Goal: Task Accomplishment & Management: Manage account settings

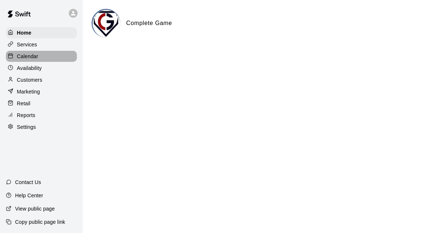
click at [33, 58] on p "Calendar" at bounding box center [27, 56] width 21 height 7
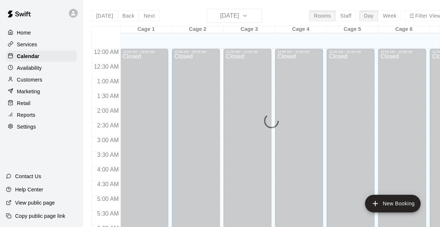
scroll to position [483, 0]
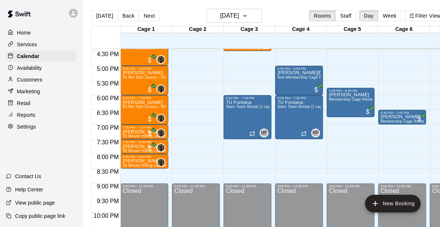
click at [239, 8] on main "[DATE] Back [DATE][DATE] Rooms Staff Day Week Filter View Cage 1 21 Thu Cage 2 …" at bounding box center [268, 119] width 371 height 239
click at [238, 14] on h6 "[DATE]" at bounding box center [229, 16] width 19 height 10
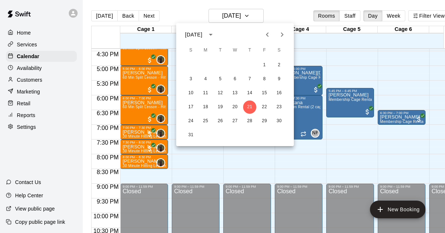
click at [285, 35] on icon "Next month" at bounding box center [282, 34] width 9 height 9
click at [221, 63] on button "2" at bounding box center [220, 64] width 13 height 13
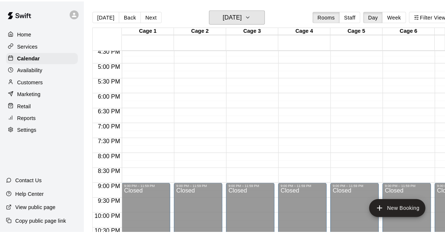
scroll to position [475, 0]
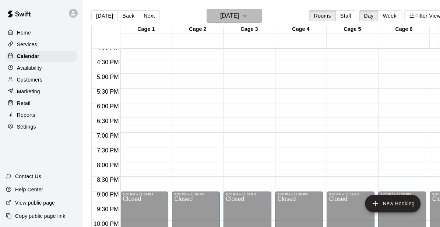
click at [239, 18] on h6 "[DATE]" at bounding box center [229, 16] width 19 height 10
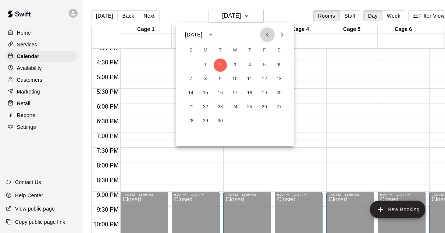
click at [267, 35] on icon "Previous month" at bounding box center [267, 34] width 3 height 4
click at [219, 108] on button "19" at bounding box center [220, 106] width 13 height 13
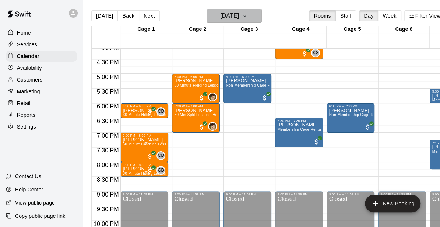
click at [252, 17] on button "[DATE]" at bounding box center [233, 16] width 55 height 14
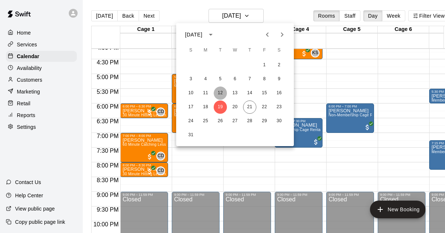
click at [221, 95] on button "12" at bounding box center [220, 92] width 13 height 13
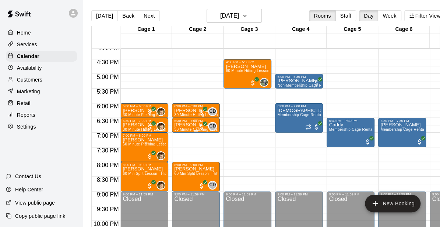
click at [190, 125] on p "[PERSON_NAME]" at bounding box center [195, 125] width 43 height 0
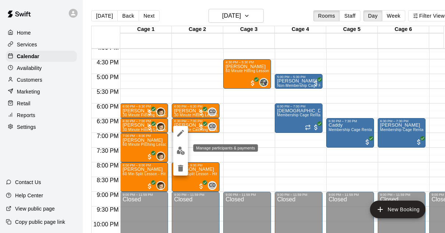
click at [180, 153] on img "edit" at bounding box center [181, 150] width 8 height 8
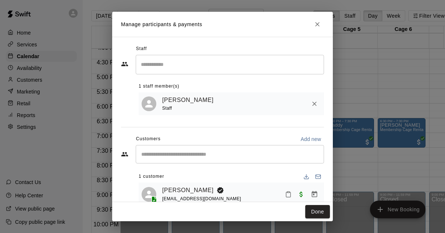
click at [336, 106] on div "Manage participants & payments Staff ​ 1 staff member(s) [PERSON_NAME] Staff Cu…" at bounding box center [222, 116] width 445 height 233
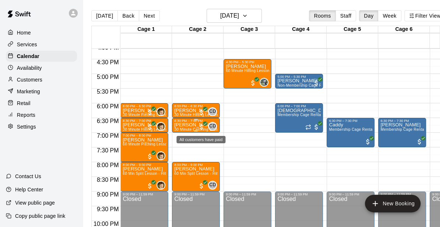
click at [200, 124] on span "All customers have paid" at bounding box center [201, 127] width 7 height 7
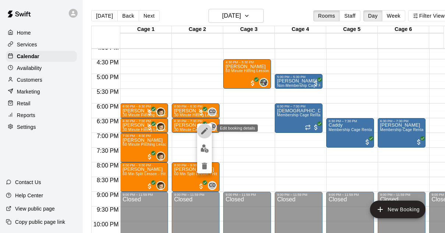
click at [200, 130] on icon "edit" at bounding box center [204, 131] width 9 height 9
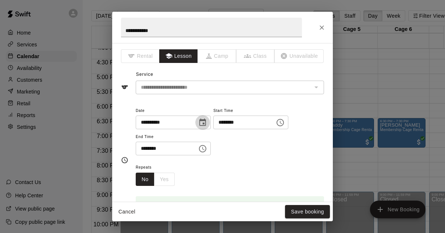
click at [207, 123] on icon "Choose date, selected date is Aug 12, 2025" at bounding box center [202, 122] width 9 height 9
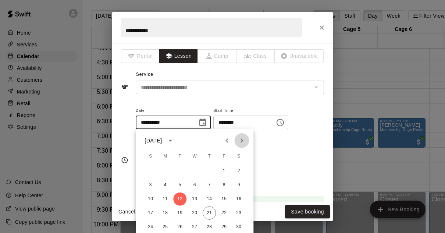
click at [241, 140] on icon "Next month" at bounding box center [241, 140] width 9 height 9
click at [180, 170] on button "2" at bounding box center [179, 170] width 13 height 13
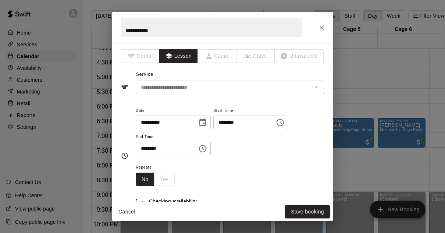
type input "**********"
click at [288, 121] on button "Choose time, selected time is 6:30 PM" at bounding box center [280, 122] width 15 height 15
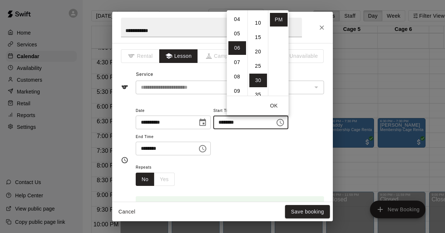
scroll to position [0, 0]
click at [260, 22] on li "00" at bounding box center [258, 19] width 18 height 14
type input "********"
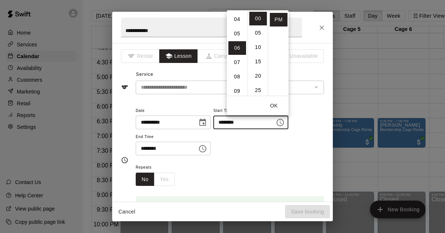
click at [210, 153] on button "Choose time, selected time is 7:00 PM" at bounding box center [202, 148] width 15 height 15
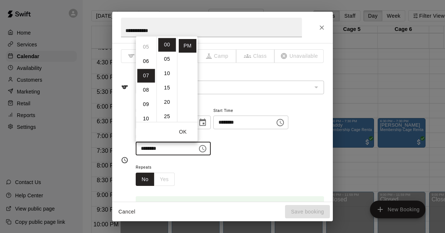
scroll to position [63, 0]
click at [146, 69] on li "06" at bounding box center [146, 68] width 18 height 14
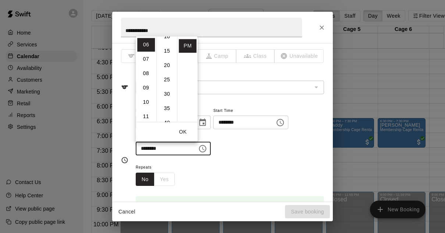
scroll to position [40, 0]
click at [166, 91] on li "30" at bounding box center [167, 91] width 18 height 14
type input "********"
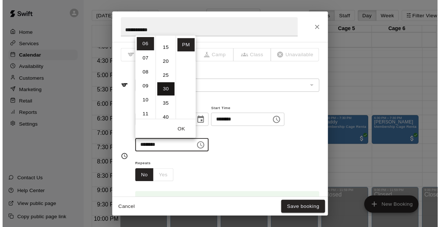
scroll to position [86, 0]
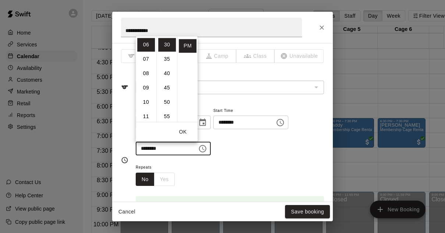
click at [249, 159] on div "**********" at bounding box center [230, 134] width 188 height 57
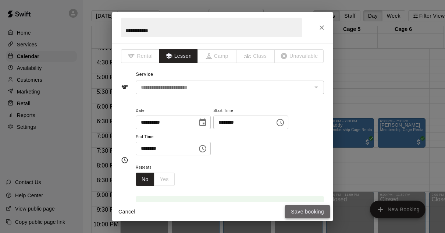
click at [312, 213] on button "Save booking" at bounding box center [307, 212] width 45 height 14
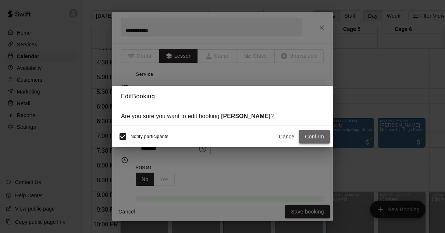
click at [309, 134] on button "Confirm" at bounding box center [314, 137] width 31 height 14
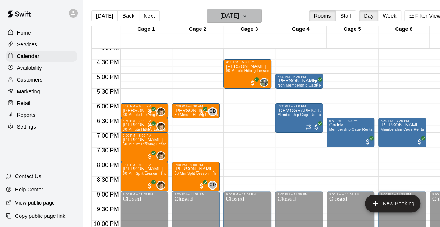
click at [239, 17] on h6 "[DATE]" at bounding box center [229, 16] width 19 height 10
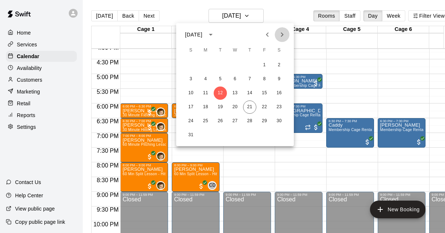
click at [277, 34] on button "Next month" at bounding box center [282, 34] width 15 height 15
click at [221, 66] on button "2" at bounding box center [220, 64] width 13 height 13
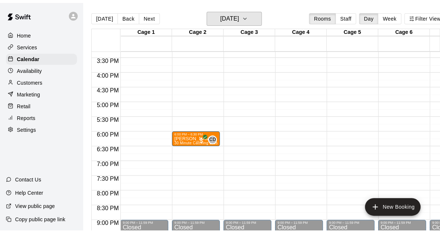
scroll to position [444, 0]
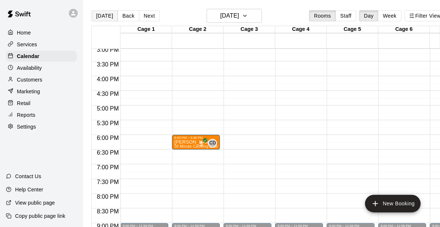
click at [105, 15] on button "[DATE]" at bounding box center [104, 15] width 26 height 11
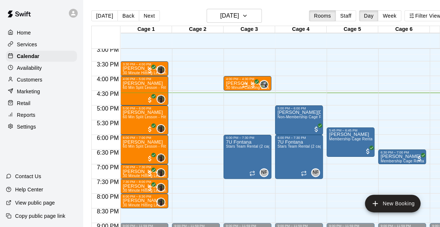
click at [40, 70] on p "Availability" at bounding box center [29, 67] width 25 height 7
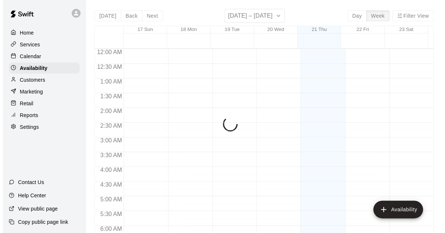
scroll to position [488, 0]
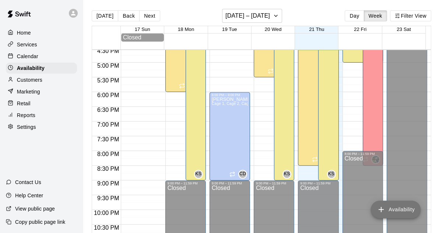
click at [388, 205] on button "Availability" at bounding box center [395, 210] width 50 height 18
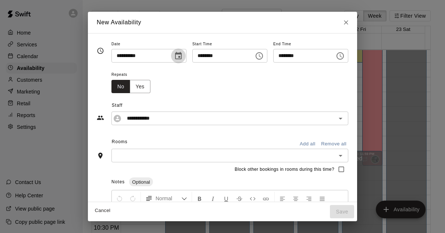
click at [171, 54] on button "Choose date, selected date is Aug 21, 2025" at bounding box center [178, 56] width 15 height 15
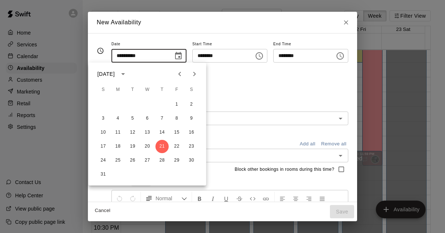
click at [192, 72] on icon "Next month" at bounding box center [194, 74] width 9 height 9
click at [132, 102] on button "2" at bounding box center [132, 104] width 13 height 13
type input "**********"
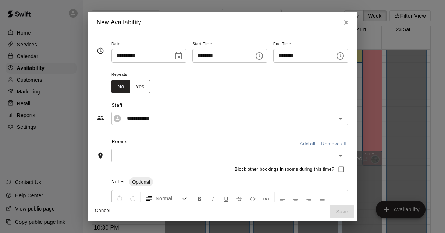
click at [130, 89] on button "Yes" at bounding box center [140, 87] width 21 height 14
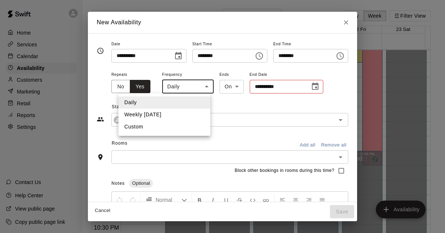
click at [176, 88] on body "Home Services Calendar Availability Customers Marketing Retail Reports Settings…" at bounding box center [222, 122] width 445 height 245
click at [162, 113] on li "Weekly [DATE]" at bounding box center [164, 115] width 92 height 12
type input "******"
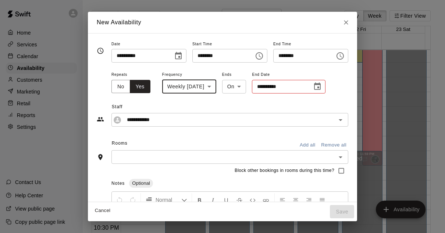
click at [313, 89] on icon "Choose date" at bounding box center [317, 86] width 9 height 9
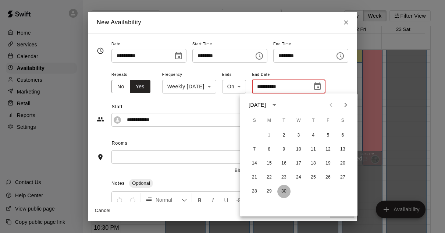
click at [283, 191] on button "30" at bounding box center [283, 191] width 13 height 13
type input "**********"
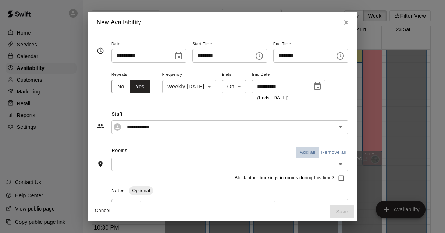
click at [318, 154] on button "Add all" at bounding box center [308, 152] width 24 height 11
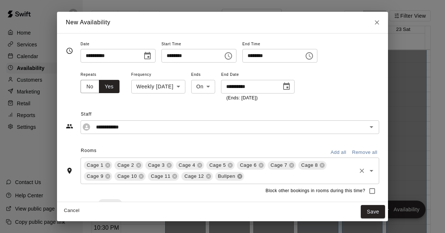
click at [242, 177] on icon at bounding box center [240, 176] width 6 height 6
click at [210, 176] on icon at bounding box center [208, 176] width 5 height 5
click at [176, 177] on icon at bounding box center [175, 176] width 5 height 5
click at [142, 176] on icon at bounding box center [141, 176] width 5 height 5
click at [107, 177] on icon at bounding box center [108, 176] width 6 height 6
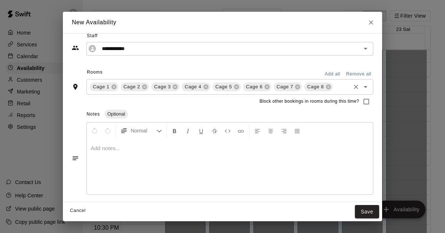
scroll to position [0, 0]
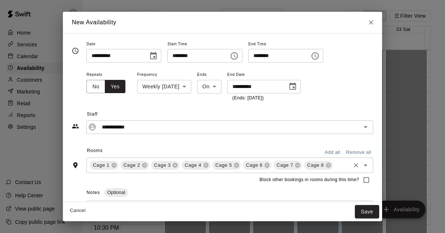
click at [239, 58] on icon "Choose time, selected time is 4:00 PM" at bounding box center [234, 56] width 9 height 9
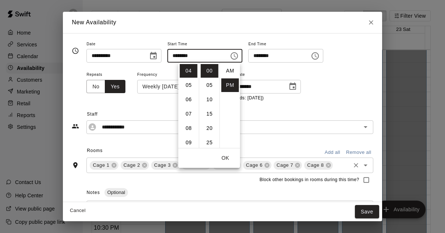
scroll to position [13, 0]
click at [189, 98] on li "06" at bounding box center [189, 100] width 18 height 14
type input "********"
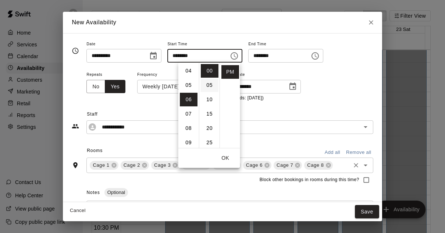
scroll to position [86, 0]
click at [320, 55] on icon "Choose time, selected time is 6:30 PM" at bounding box center [315, 56] width 9 height 9
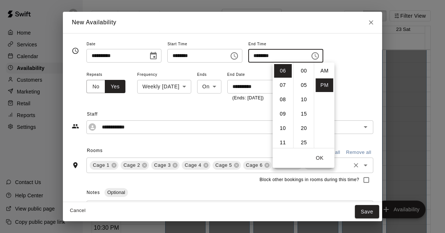
scroll to position [13, 0]
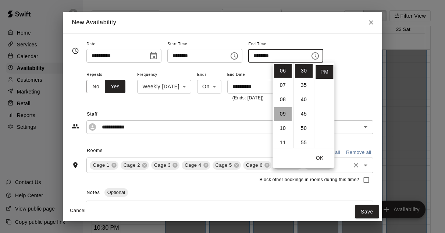
click at [283, 114] on li "09" at bounding box center [283, 114] width 18 height 14
click at [305, 68] on li "00" at bounding box center [304, 71] width 18 height 14
type input "********"
click at [351, 86] on div "**********" at bounding box center [229, 86] width 287 height 32
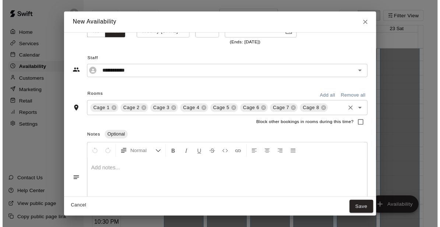
scroll to position [78, 0]
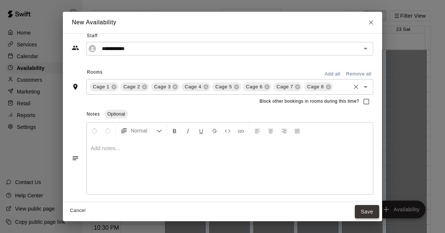
click at [366, 212] on button "Save" at bounding box center [367, 212] width 24 height 14
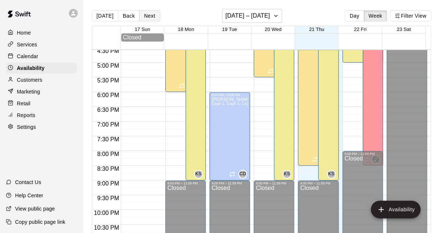
click at [144, 17] on button "Next" at bounding box center [149, 15] width 21 height 11
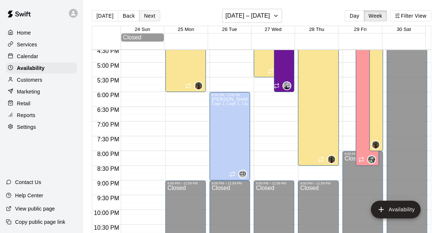
click at [144, 17] on button "Next" at bounding box center [149, 15] width 21 height 11
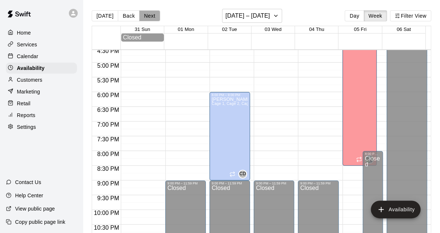
click at [149, 15] on button "Next" at bounding box center [149, 15] width 21 height 11
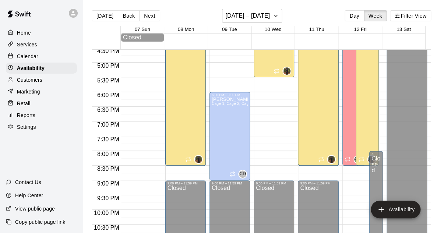
click at [29, 58] on p "Calendar" at bounding box center [27, 56] width 21 height 7
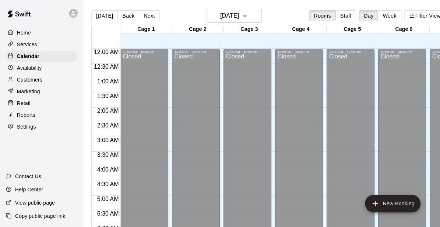
scroll to position [489, 0]
